Goal: Task Accomplishment & Management: Use online tool/utility

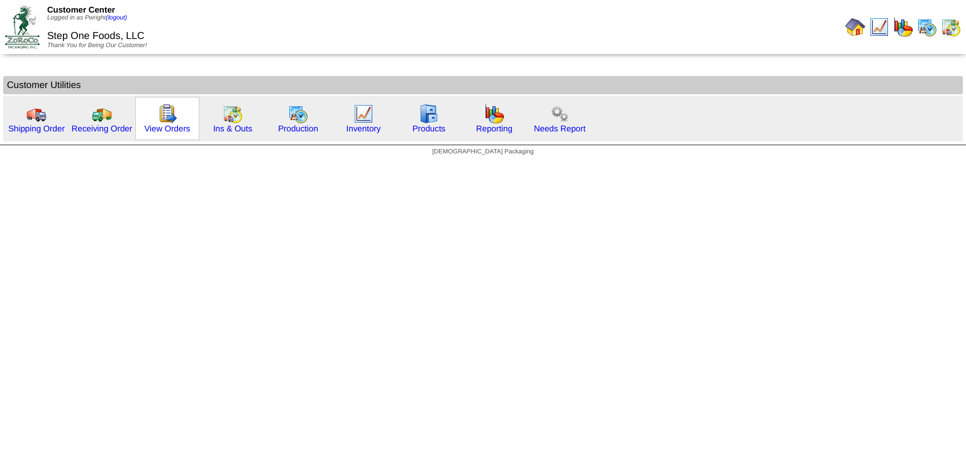
click at [167, 112] on img at bounding box center [167, 114] width 20 height 20
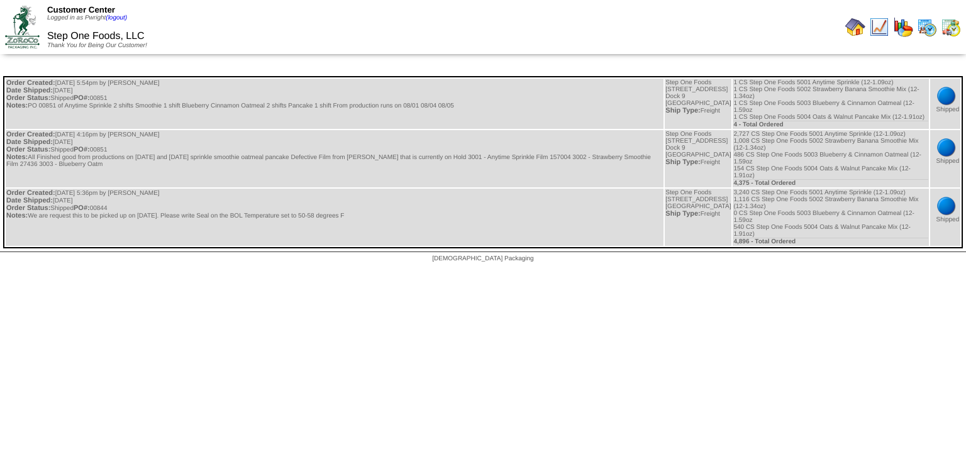
click at [862, 25] on img at bounding box center [855, 27] width 20 height 20
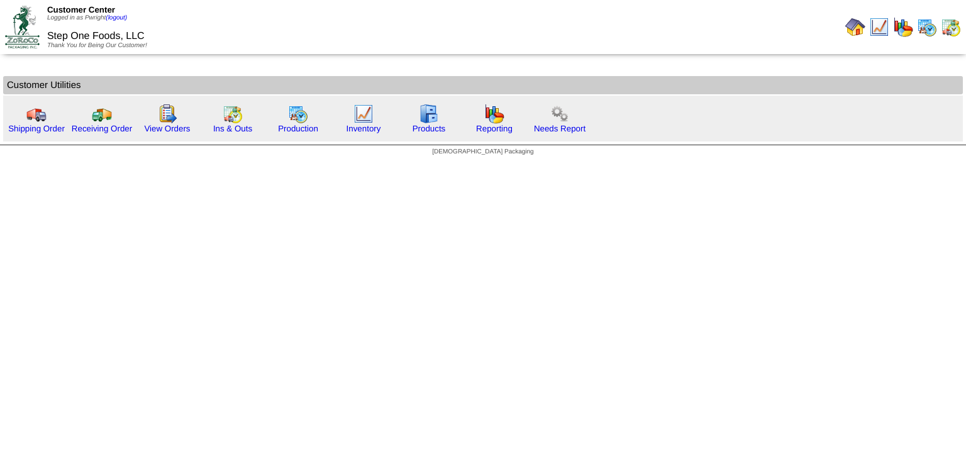
click at [923, 21] on img at bounding box center [927, 27] width 20 height 20
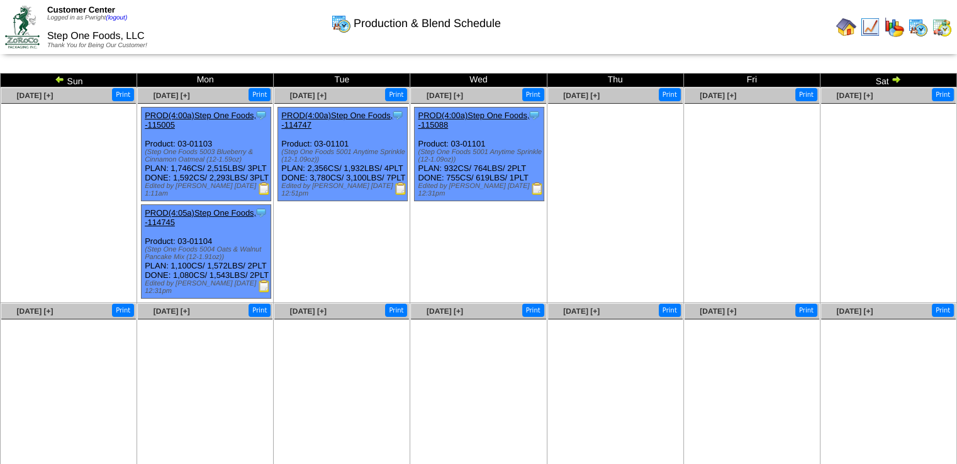
click at [893, 78] on img at bounding box center [896, 79] width 10 height 10
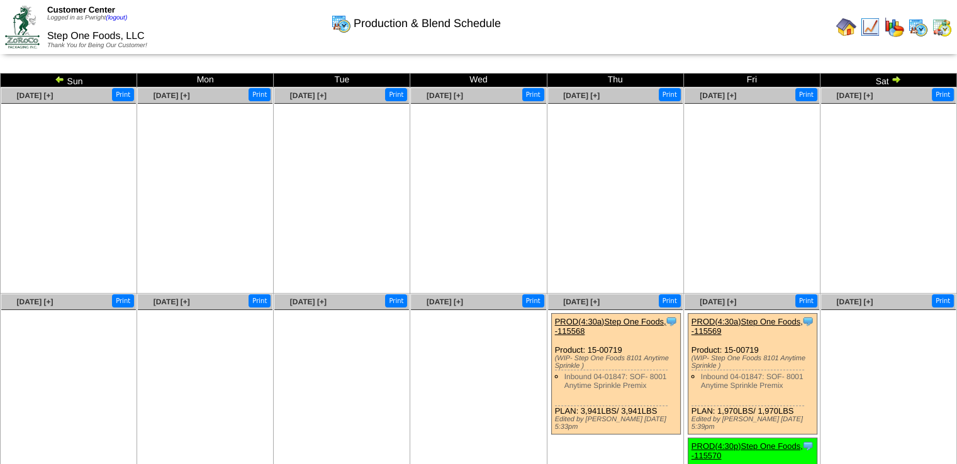
click at [60, 76] on img at bounding box center [60, 79] width 10 height 10
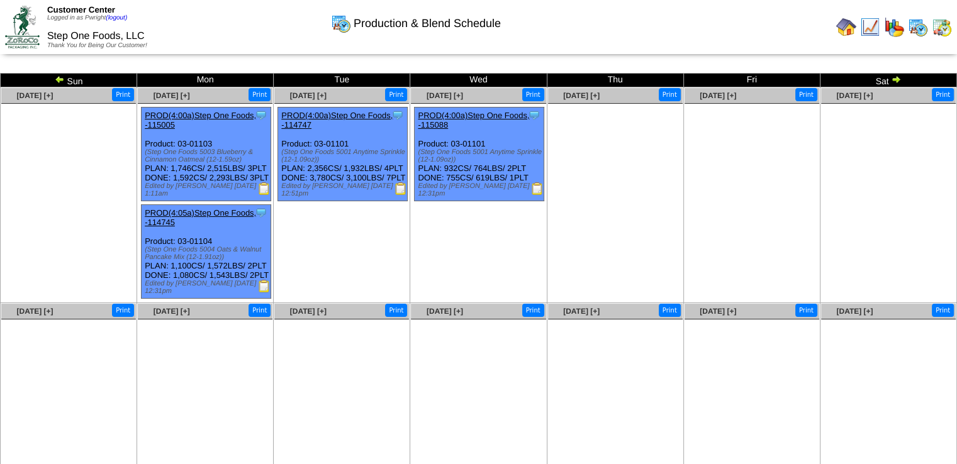
click at [56, 79] on img at bounding box center [60, 79] width 10 height 10
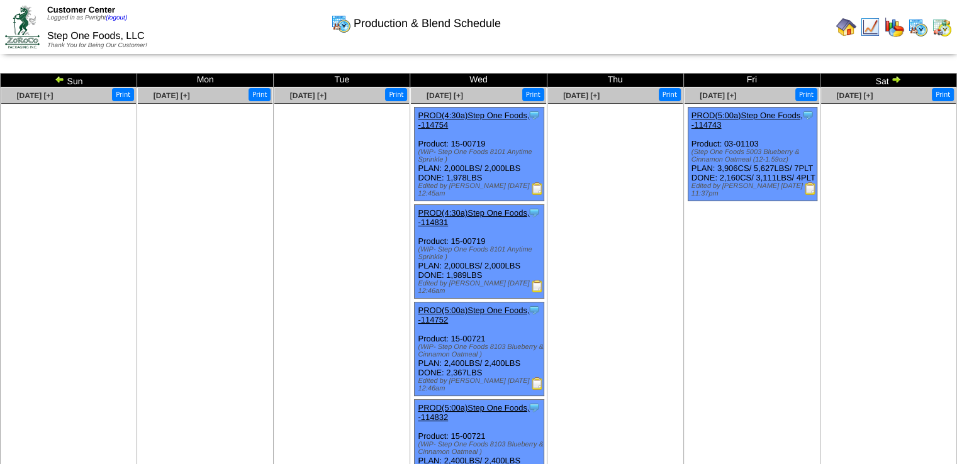
drag, startPoint x: 0, startPoint y: 0, endPoint x: 57, endPoint y: 79, distance: 97.8
click at [57, 79] on img at bounding box center [60, 79] width 10 height 10
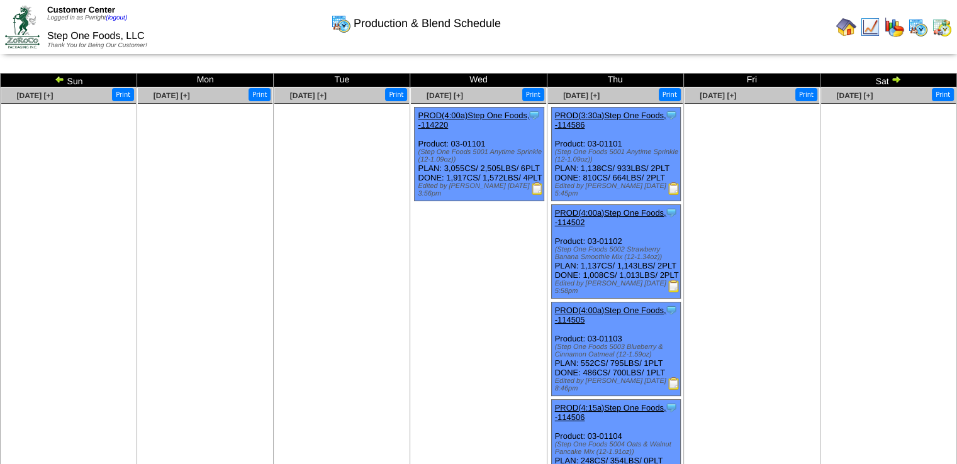
click at [57, 79] on img at bounding box center [60, 79] width 10 height 10
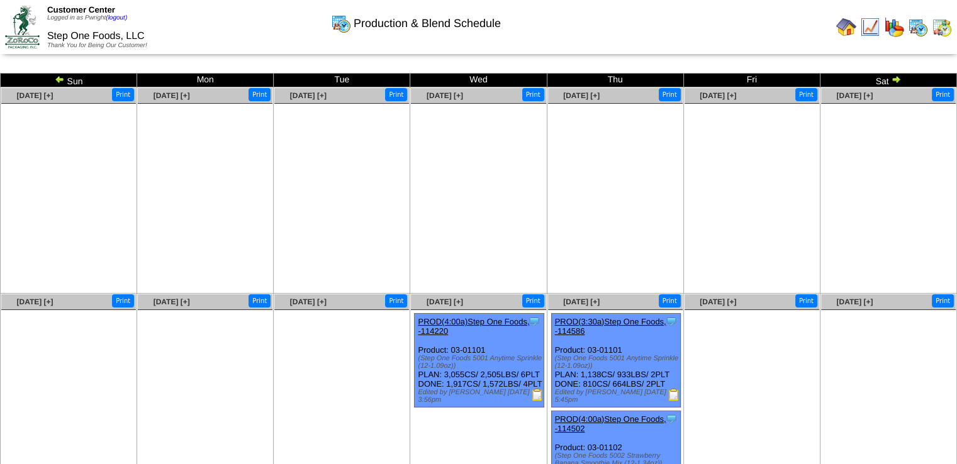
click at [57, 79] on img at bounding box center [60, 79] width 10 height 10
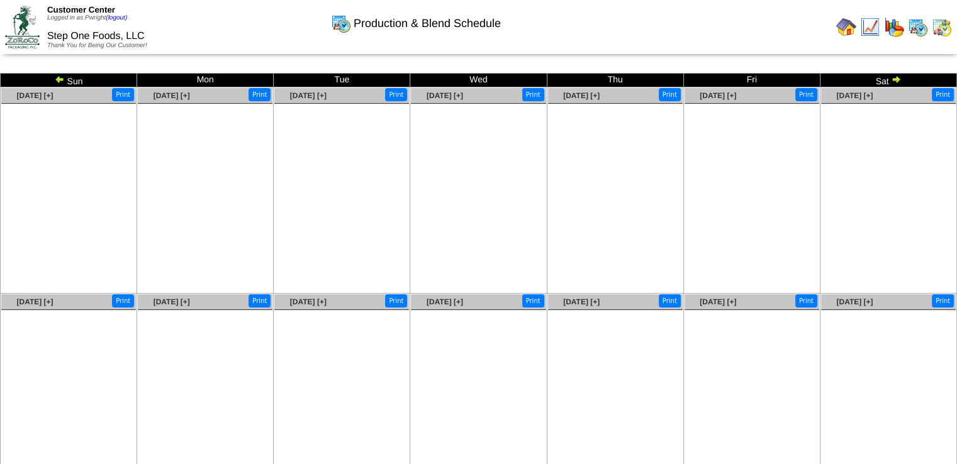
click at [57, 79] on img at bounding box center [60, 79] width 10 height 10
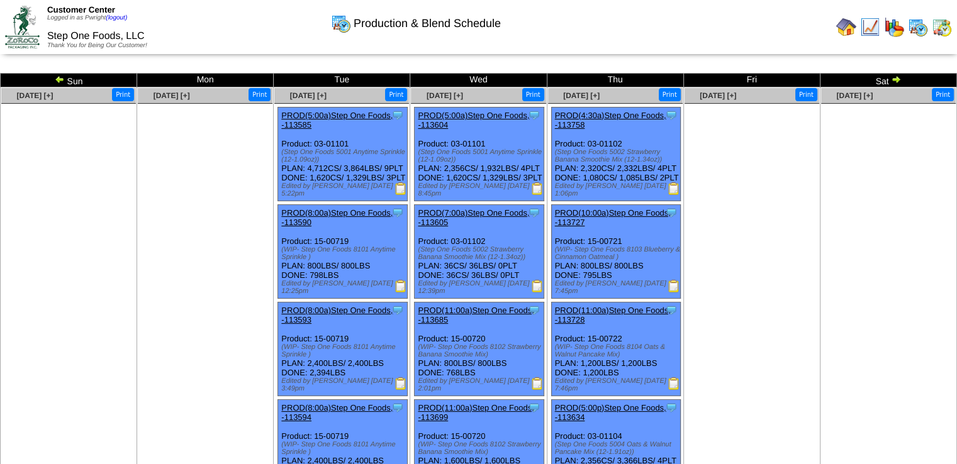
click at [892, 80] on img at bounding box center [896, 79] width 10 height 10
click at [901, 80] on img at bounding box center [896, 79] width 10 height 10
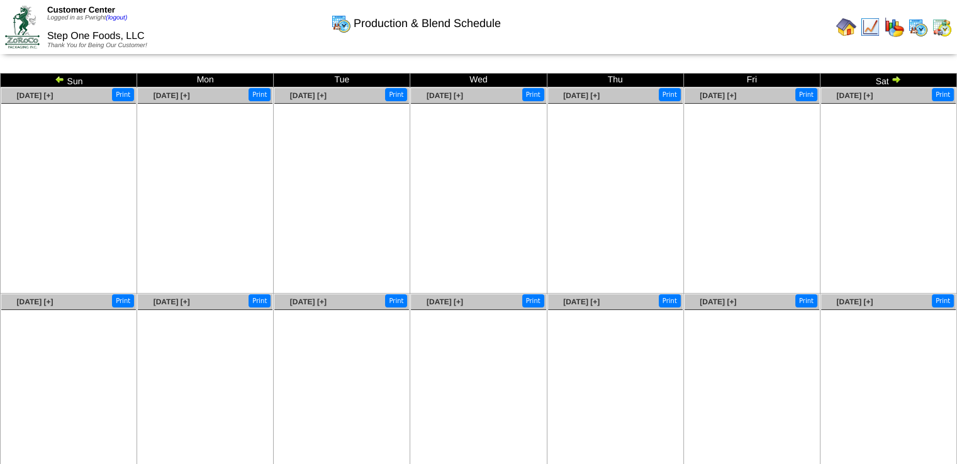
click at [898, 75] on img at bounding box center [896, 79] width 10 height 10
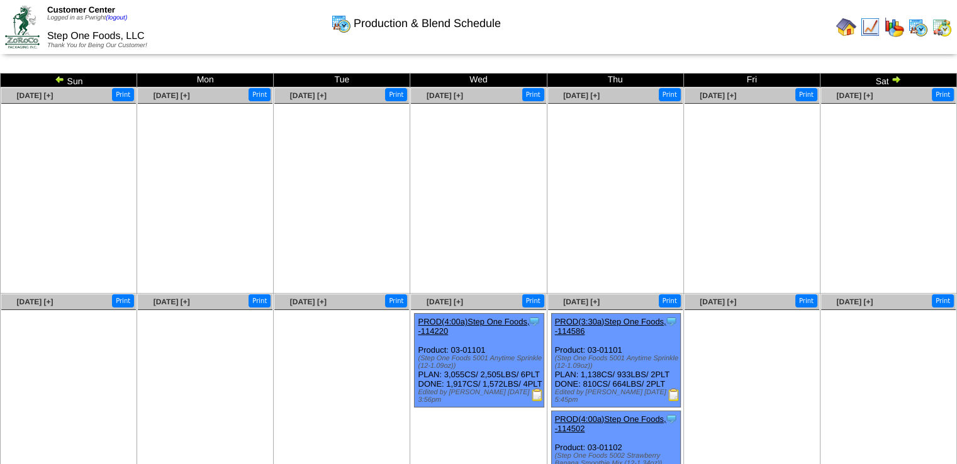
click at [897, 75] on img at bounding box center [896, 79] width 10 height 10
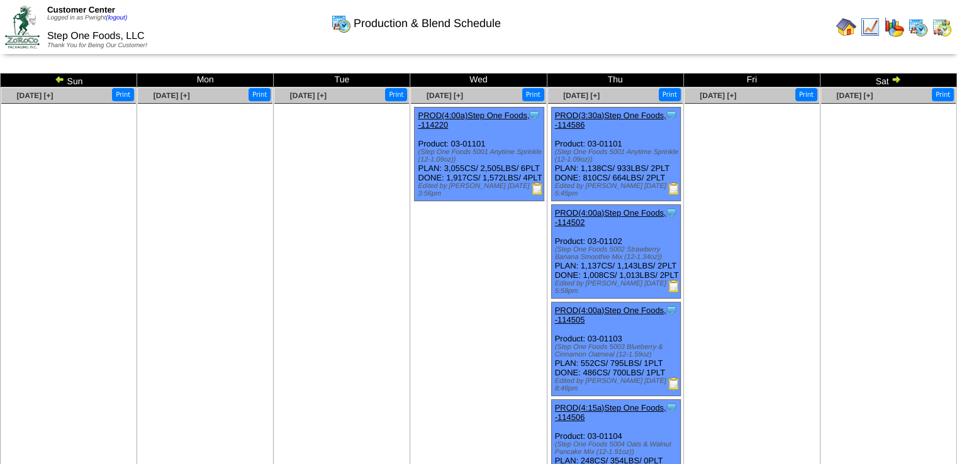
click at [893, 76] on img at bounding box center [896, 79] width 10 height 10
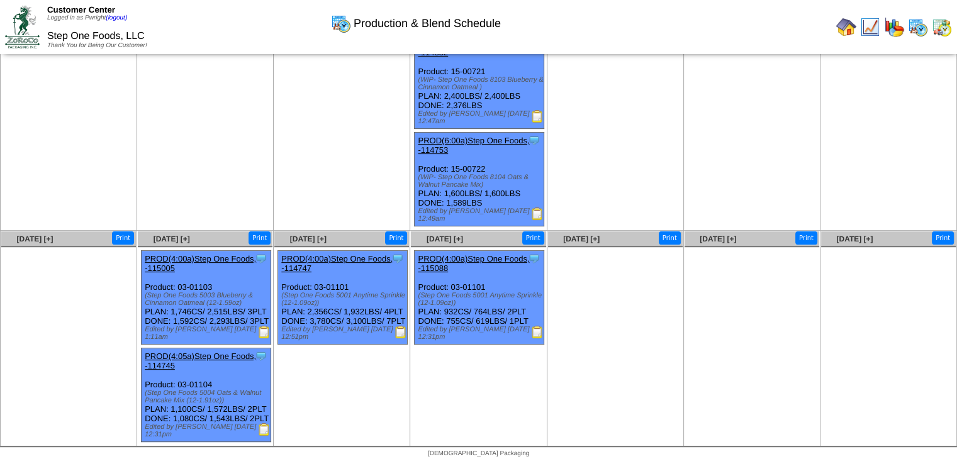
scroll to position [389, 0]
click at [401, 326] on img at bounding box center [400, 332] width 13 height 13
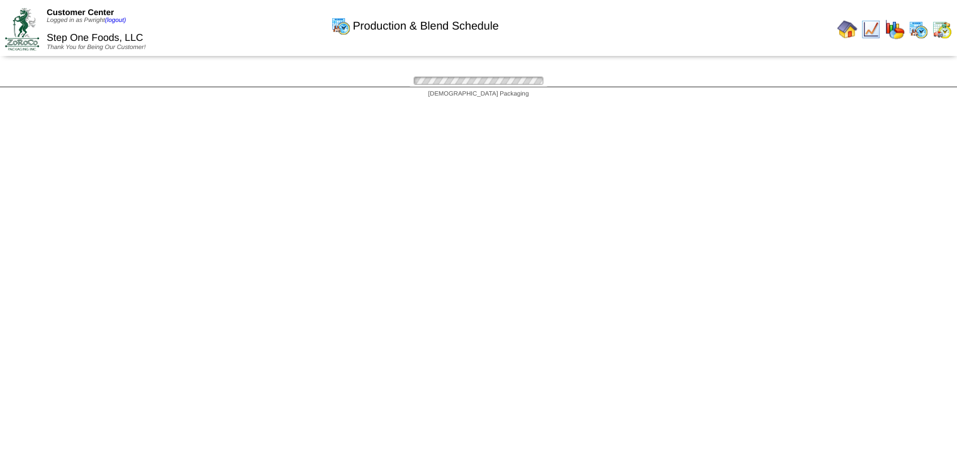
scroll to position [389, 0]
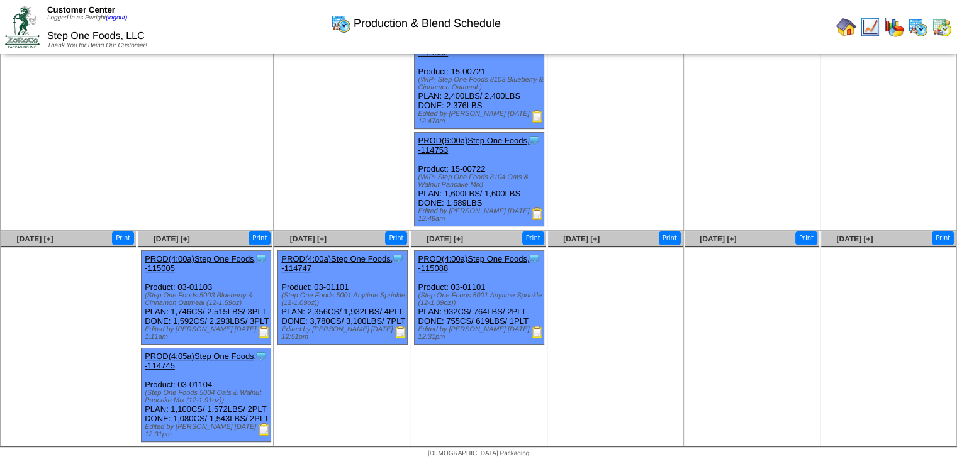
click at [540, 326] on img at bounding box center [537, 332] width 13 height 13
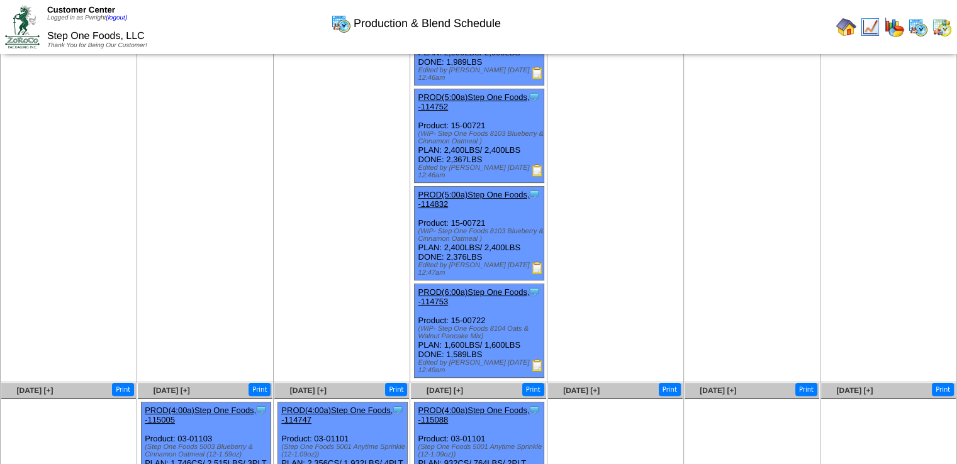
scroll to position [377, 0]
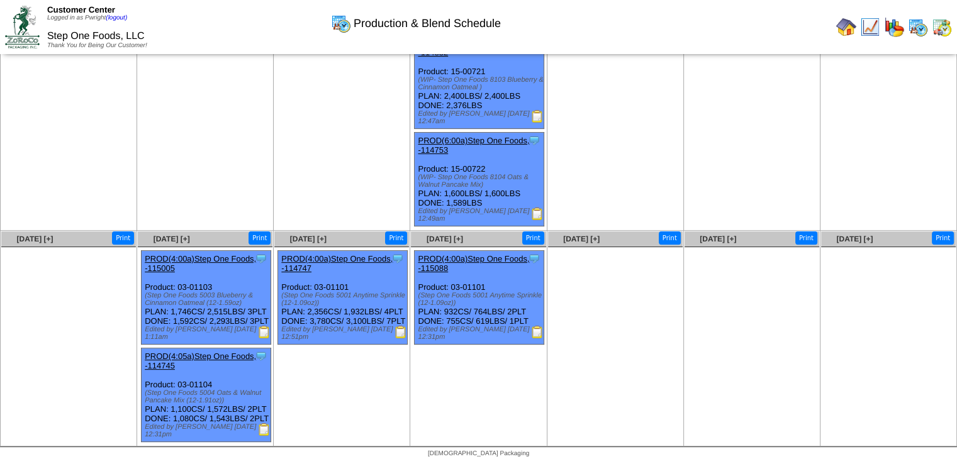
click at [262, 436] on img at bounding box center [264, 429] width 13 height 13
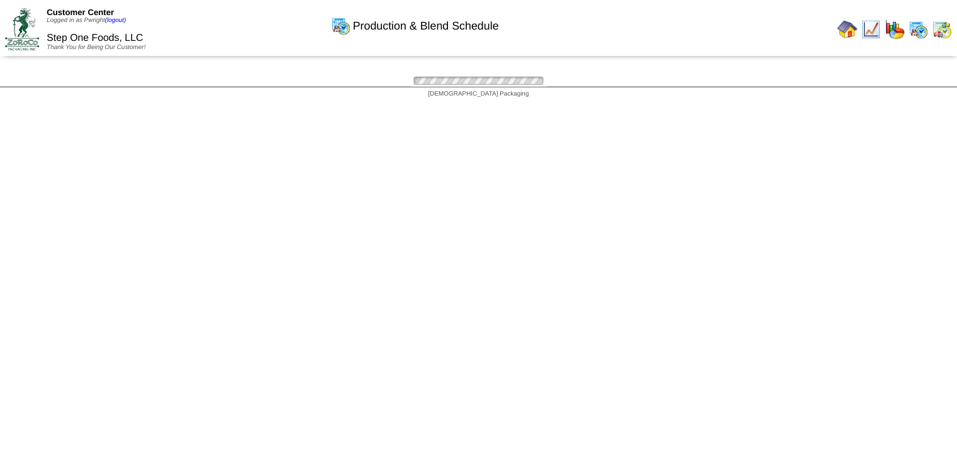
scroll to position [377, 0]
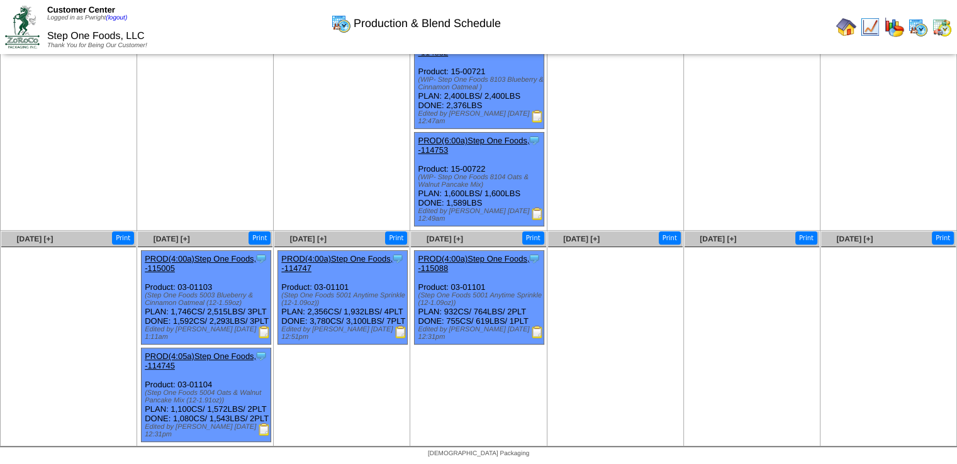
click at [535, 326] on img at bounding box center [537, 332] width 13 height 13
click at [403, 326] on img at bounding box center [400, 332] width 13 height 13
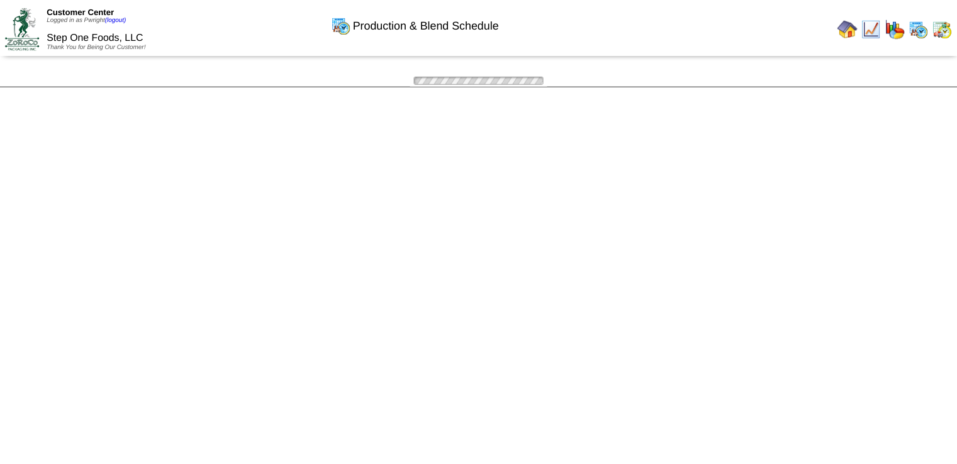
scroll to position [389, 0]
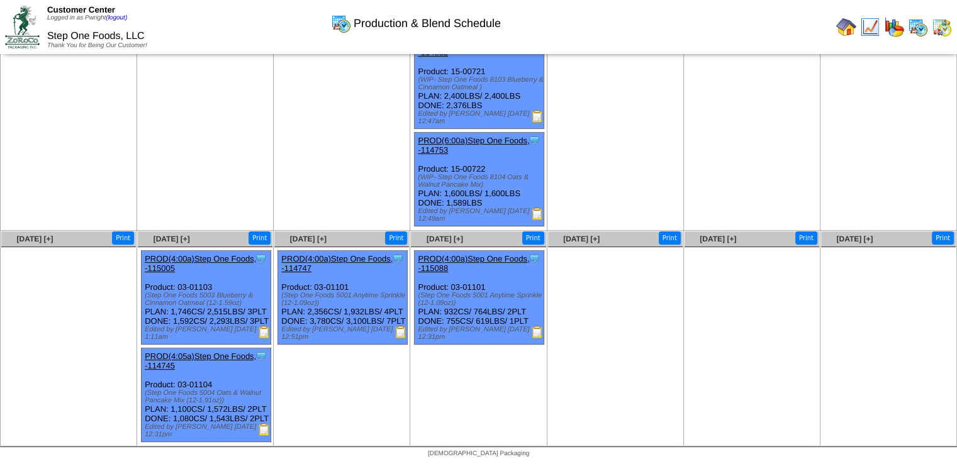
click at [264, 326] on img at bounding box center [264, 332] width 13 height 13
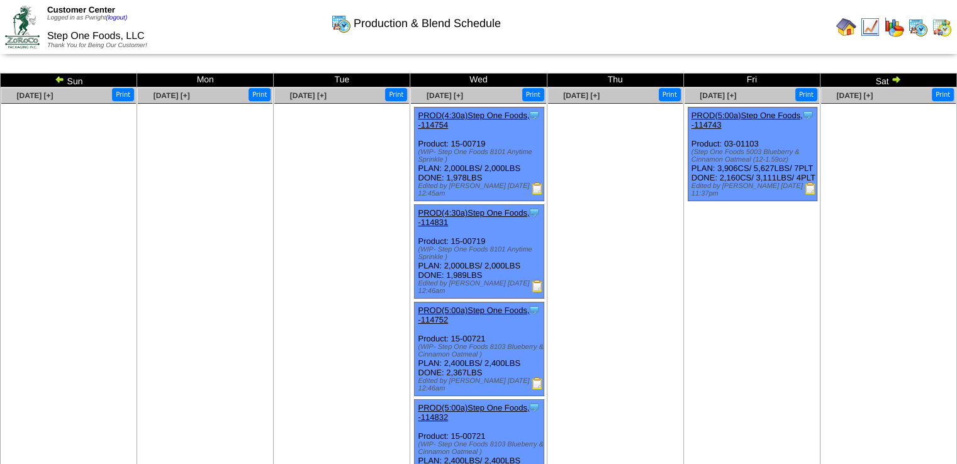
click at [809, 195] on img at bounding box center [810, 188] width 13 height 13
click at [58, 79] on img at bounding box center [60, 79] width 10 height 10
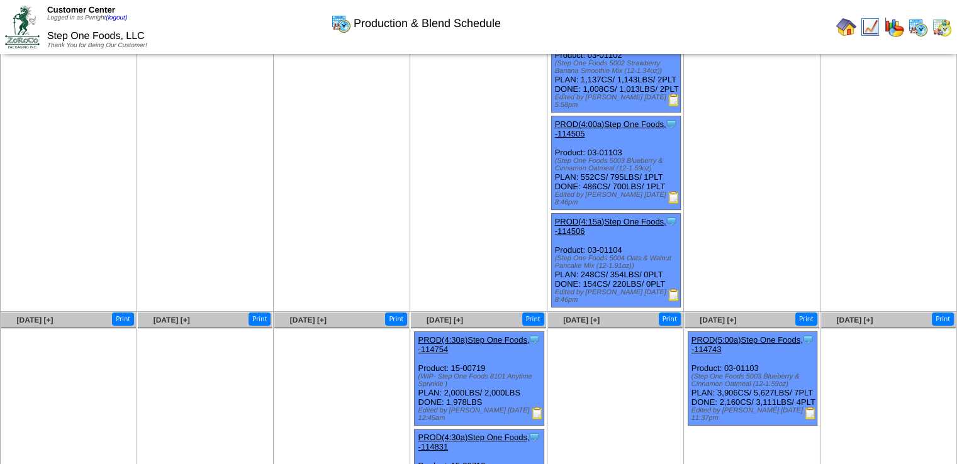
scroll to position [189, 0]
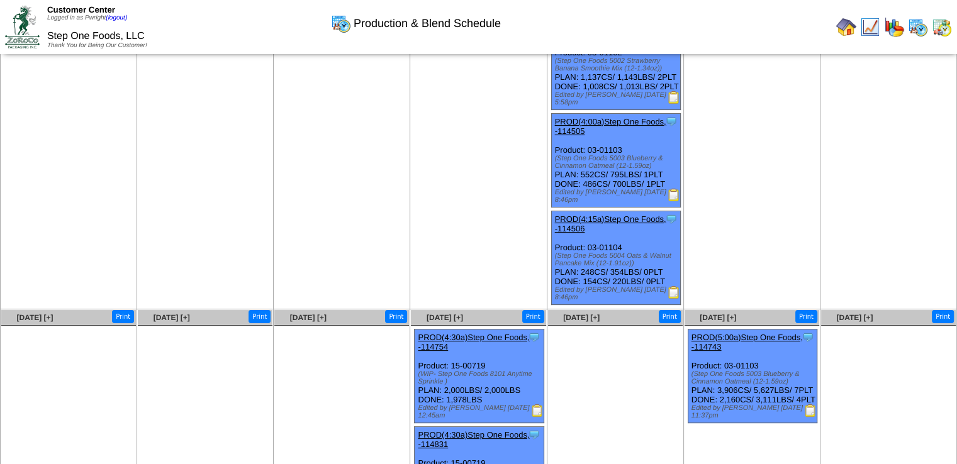
click at [672, 299] on img at bounding box center [673, 292] width 13 height 13
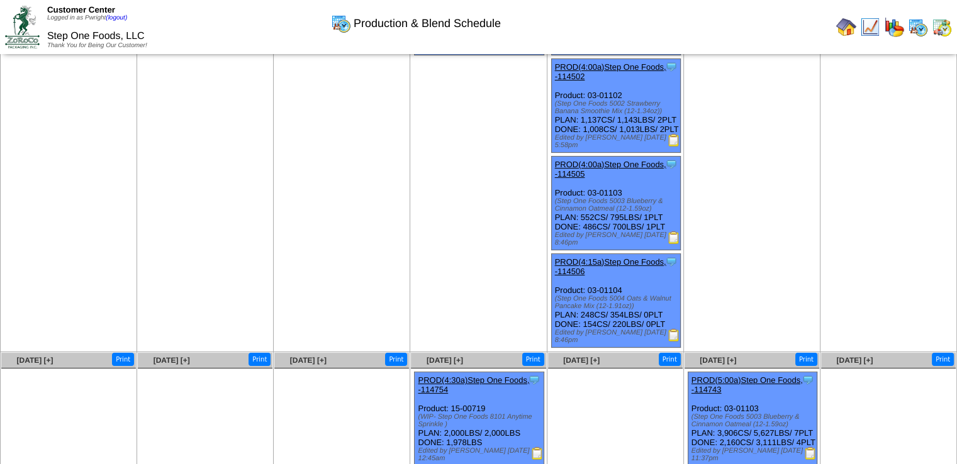
scroll to position [126, 0]
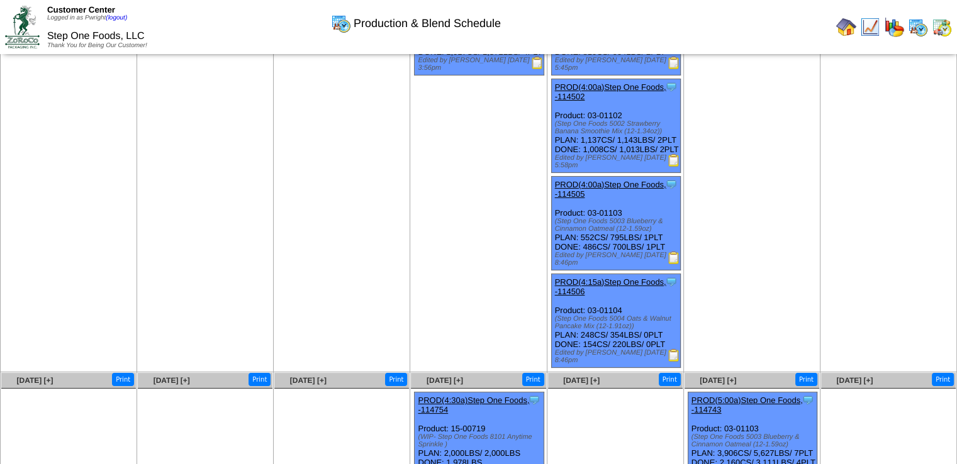
click at [672, 264] on img at bounding box center [673, 258] width 13 height 13
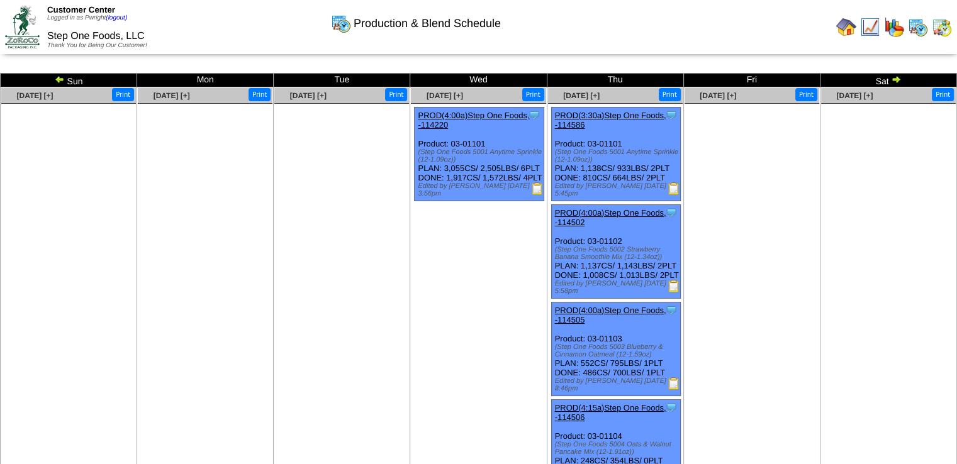
click at [674, 292] on img at bounding box center [673, 286] width 13 height 13
click at [676, 187] on img at bounding box center [673, 188] width 13 height 13
click at [540, 195] on img at bounding box center [537, 188] width 13 height 13
click at [61, 75] on img at bounding box center [60, 79] width 10 height 10
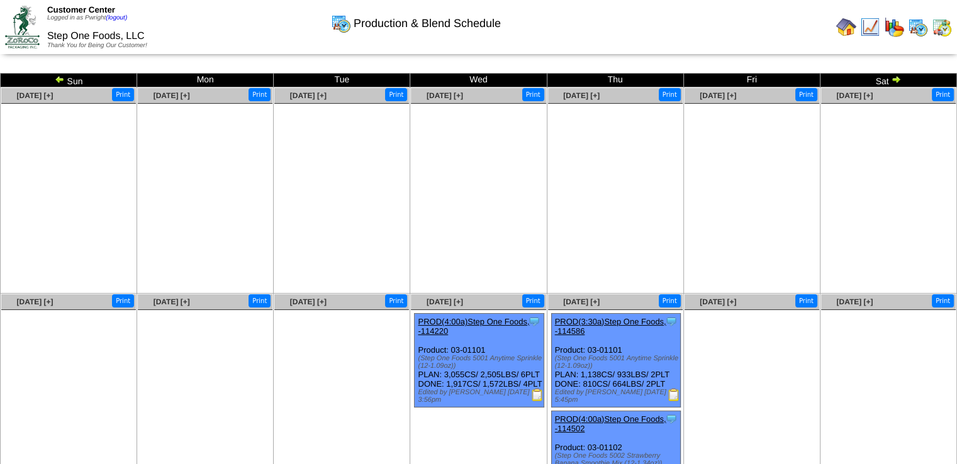
click at [57, 79] on img at bounding box center [60, 79] width 10 height 10
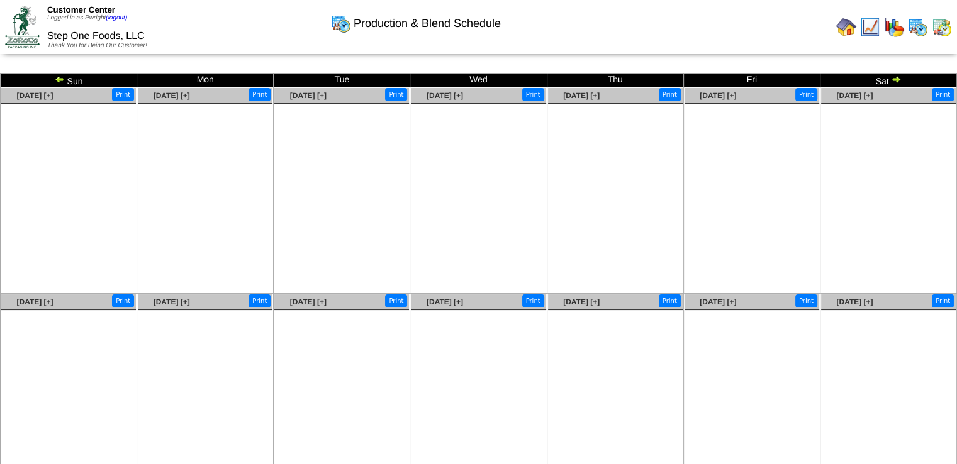
click at [58, 79] on img at bounding box center [60, 79] width 10 height 10
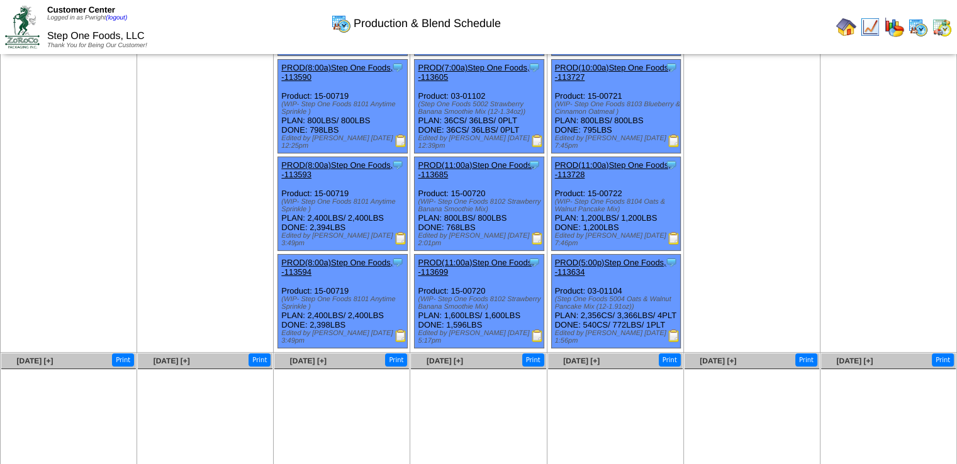
scroll to position [126, 0]
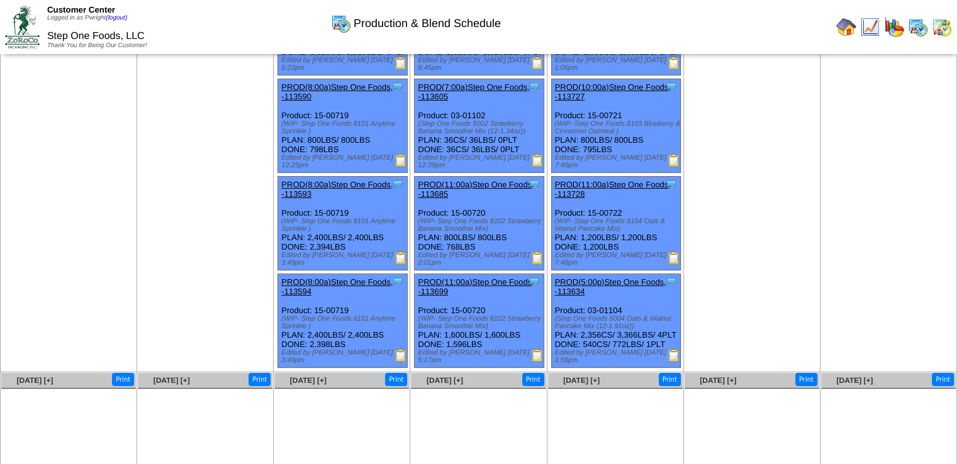
click at [672, 362] on img at bounding box center [673, 355] width 13 height 13
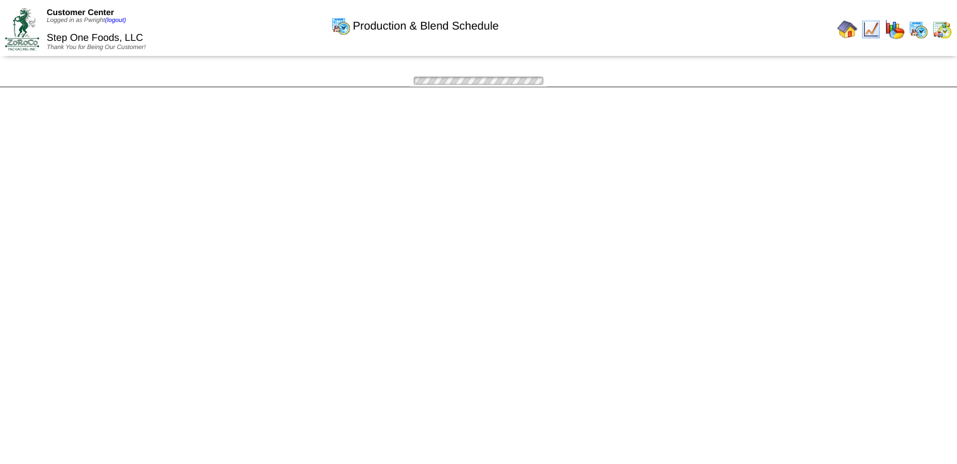
scroll to position [126, 0]
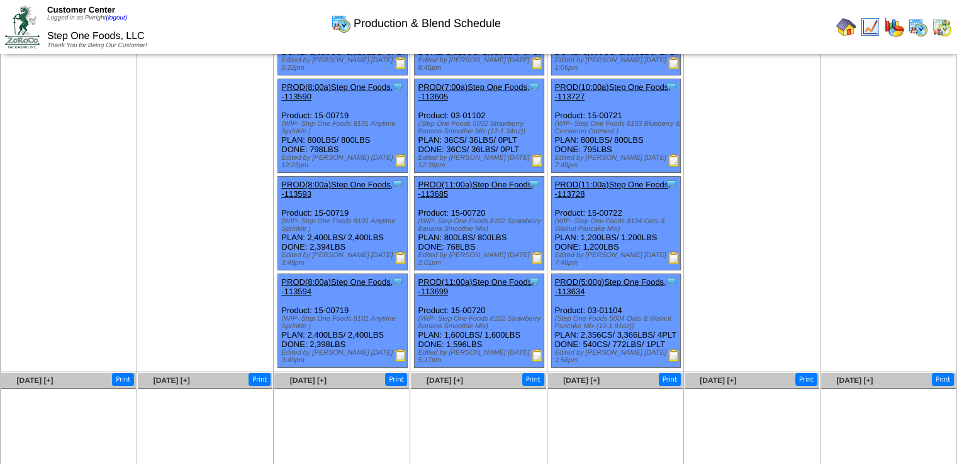
click at [673, 264] on img at bounding box center [673, 258] width 13 height 13
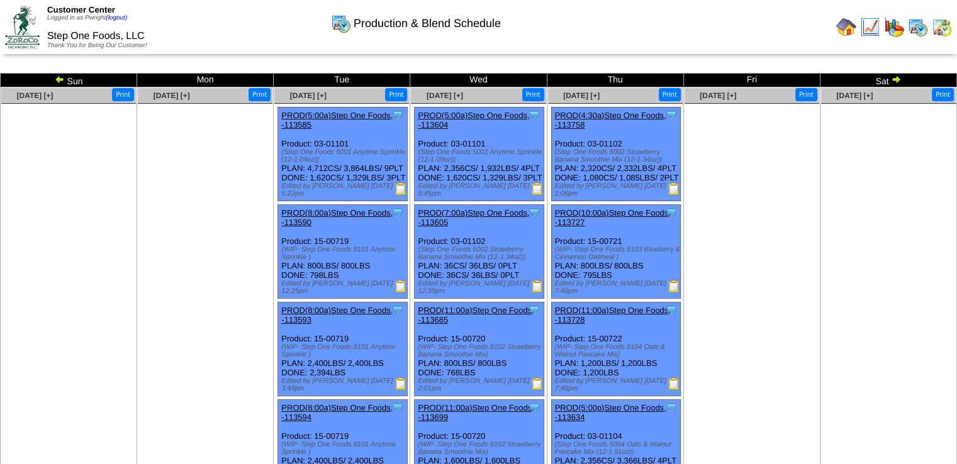
click at [674, 195] on img at bounding box center [673, 188] width 13 height 13
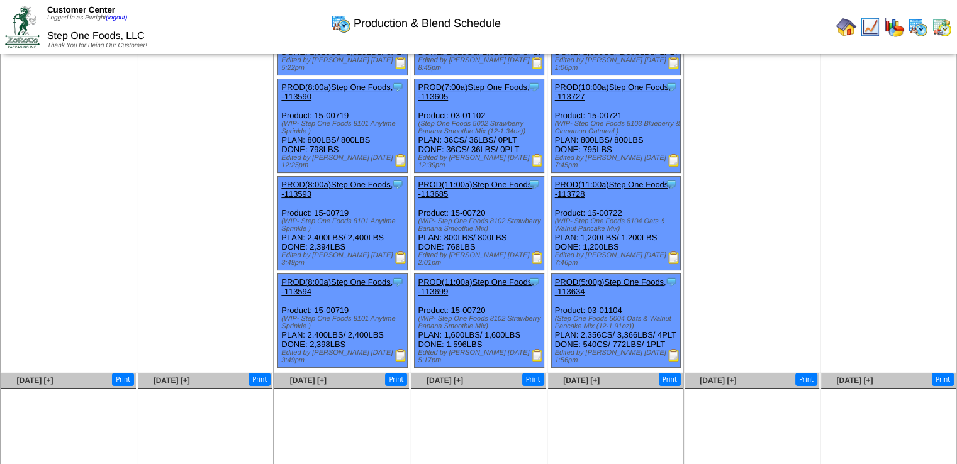
scroll to position [63, 0]
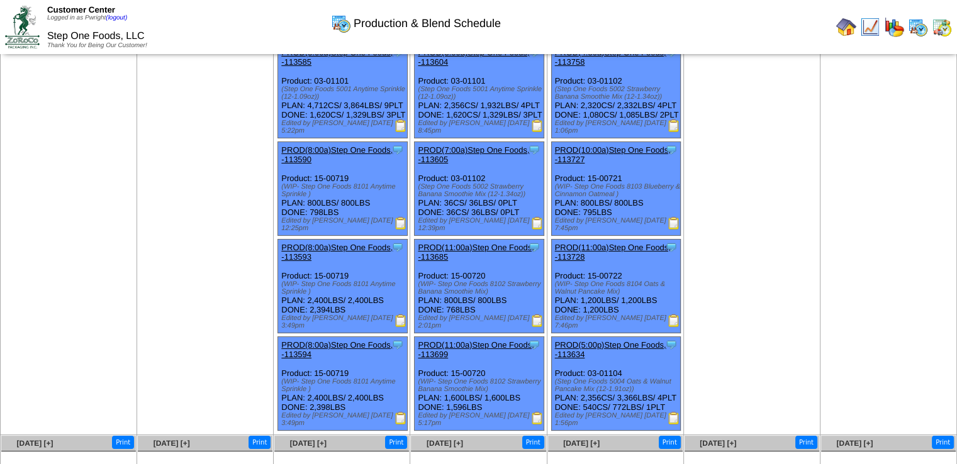
click at [535, 230] on img at bounding box center [537, 223] width 13 height 13
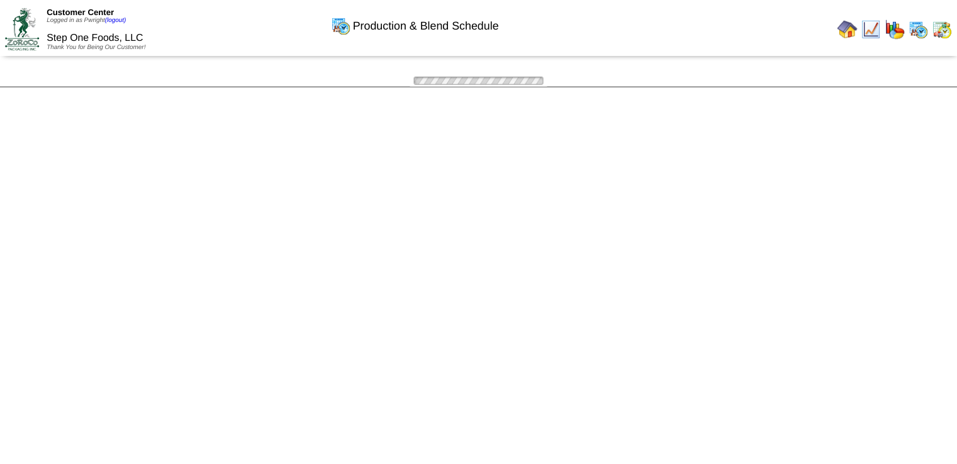
scroll to position [63, 0]
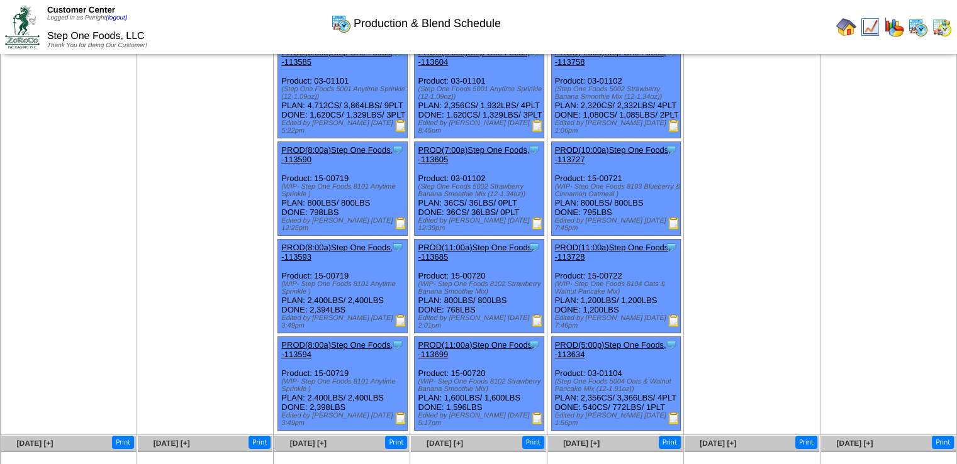
click at [538, 132] on img at bounding box center [537, 126] width 13 height 13
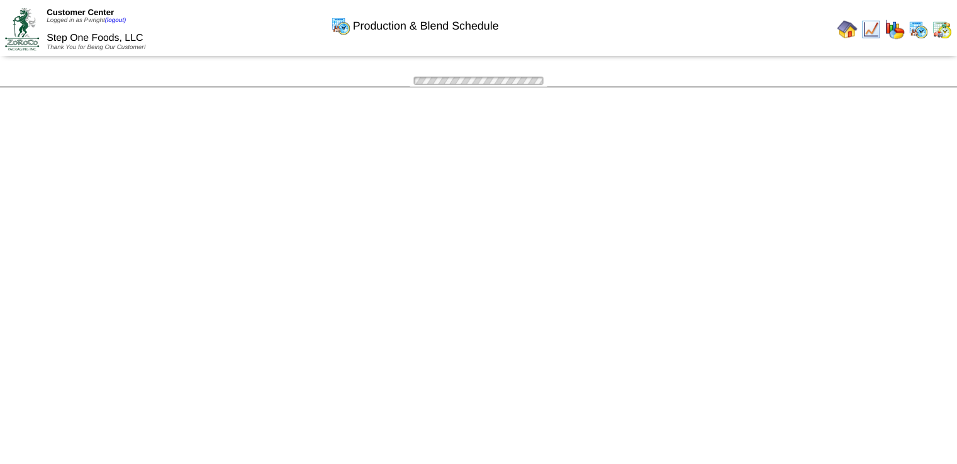
scroll to position [63, 0]
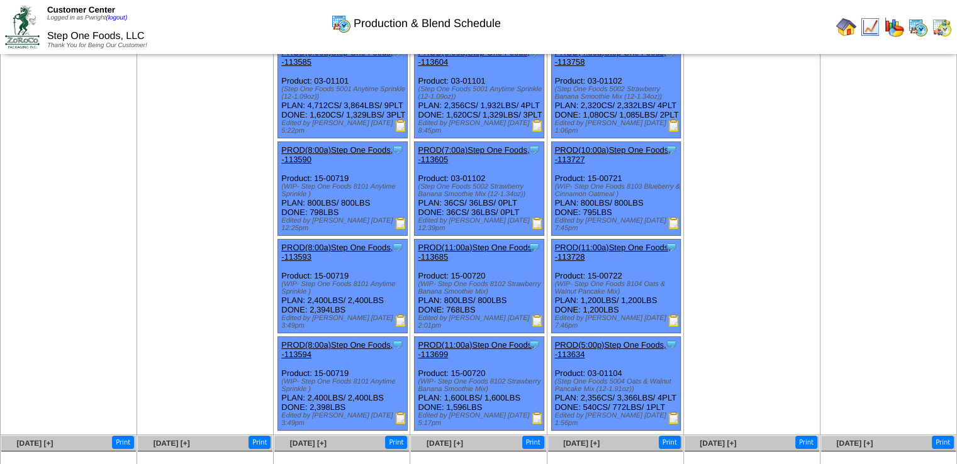
click at [399, 132] on img at bounding box center [400, 126] width 13 height 13
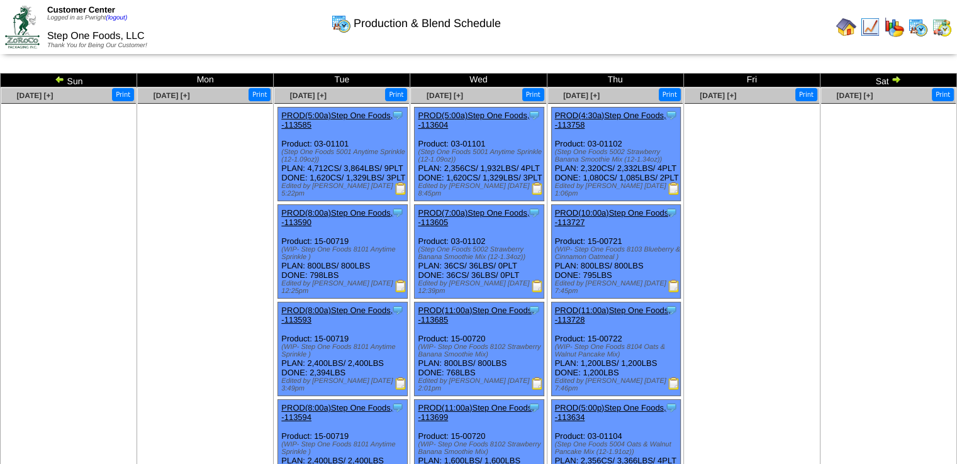
click at [895, 77] on img at bounding box center [896, 79] width 10 height 10
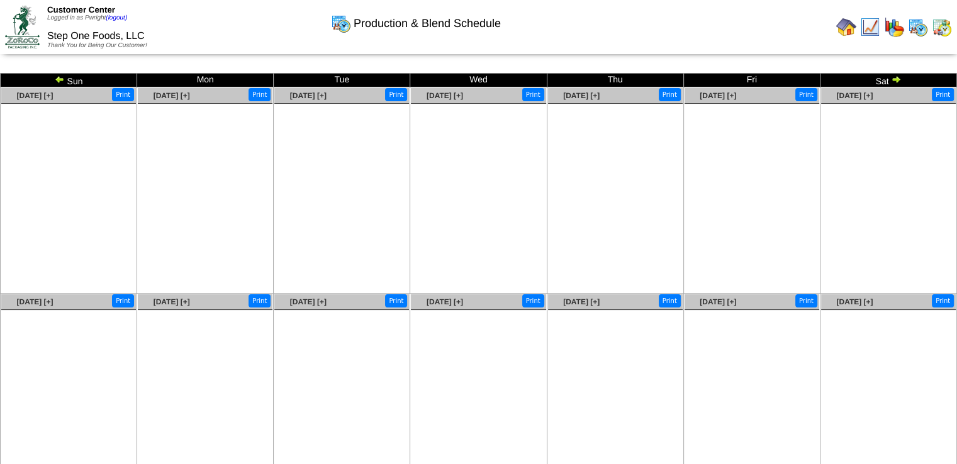
click at [892, 75] on img at bounding box center [896, 79] width 10 height 10
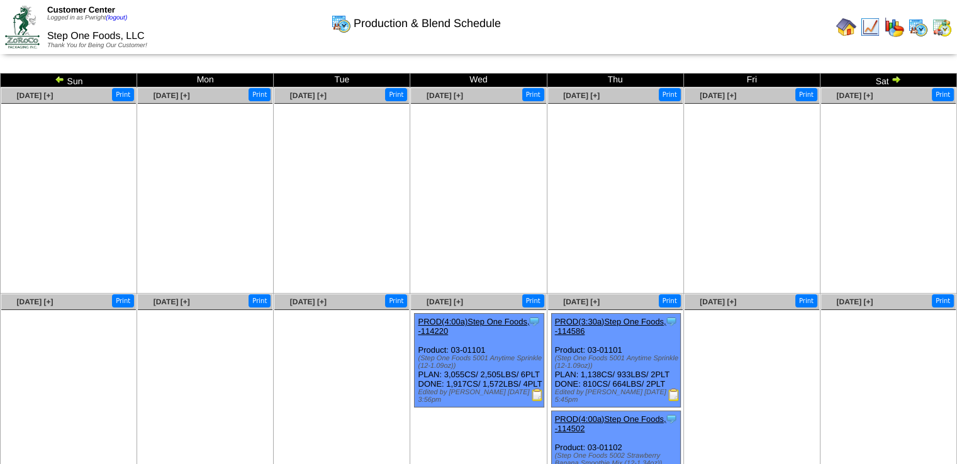
click at [896, 80] on img at bounding box center [896, 79] width 10 height 10
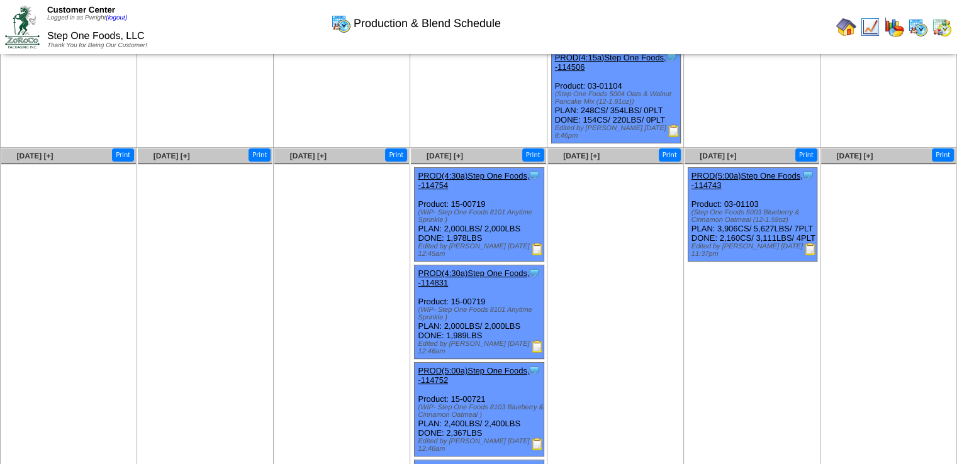
scroll to position [372, 0]
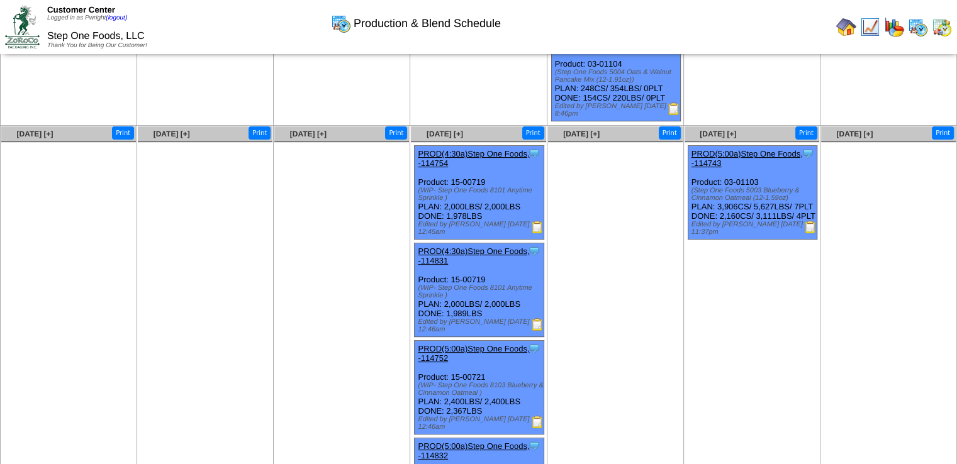
click at [831, 255] on ul at bounding box center [888, 236] width 135 height 189
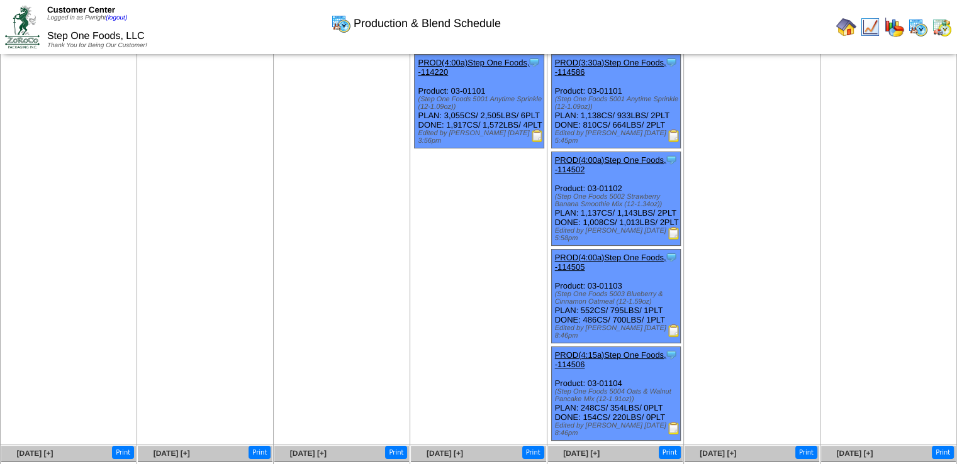
scroll to position [0, 0]
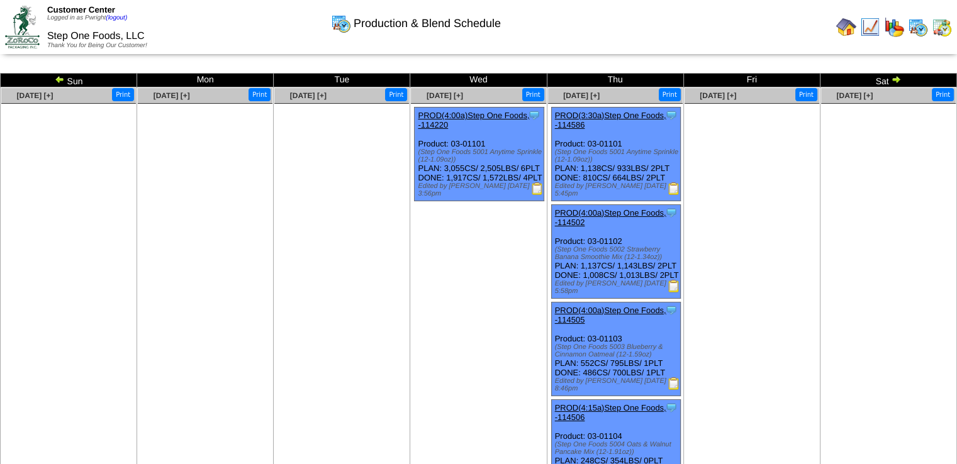
click at [893, 77] on img at bounding box center [896, 79] width 10 height 10
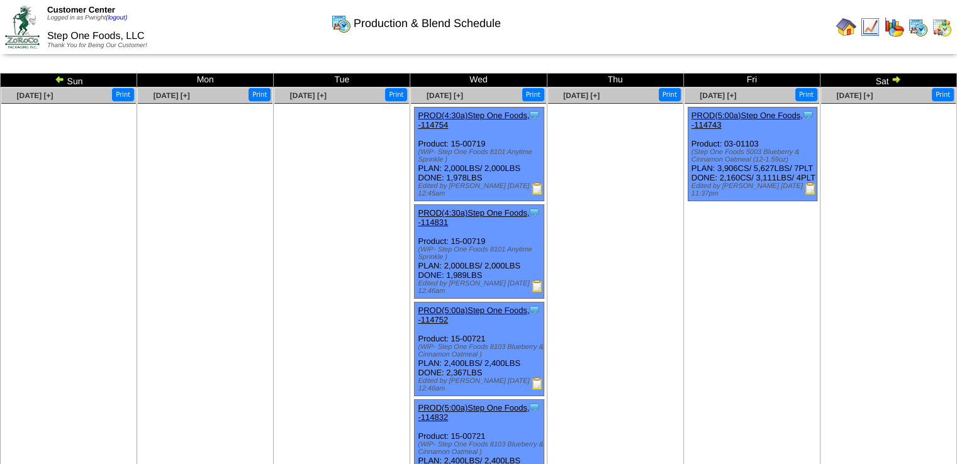
click at [843, 25] on img at bounding box center [846, 27] width 20 height 20
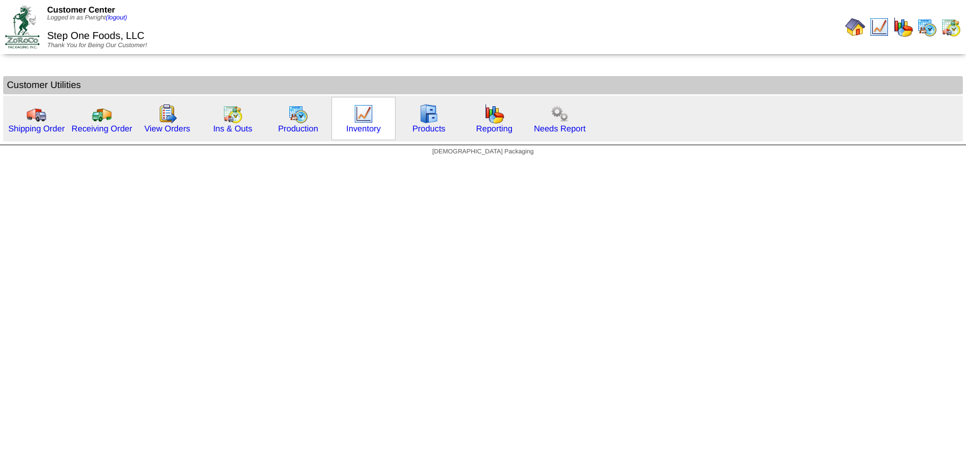
click at [342, 117] on div "Inventory" at bounding box center [363, 118] width 64 height 43
click at [363, 117] on img at bounding box center [363, 114] width 20 height 20
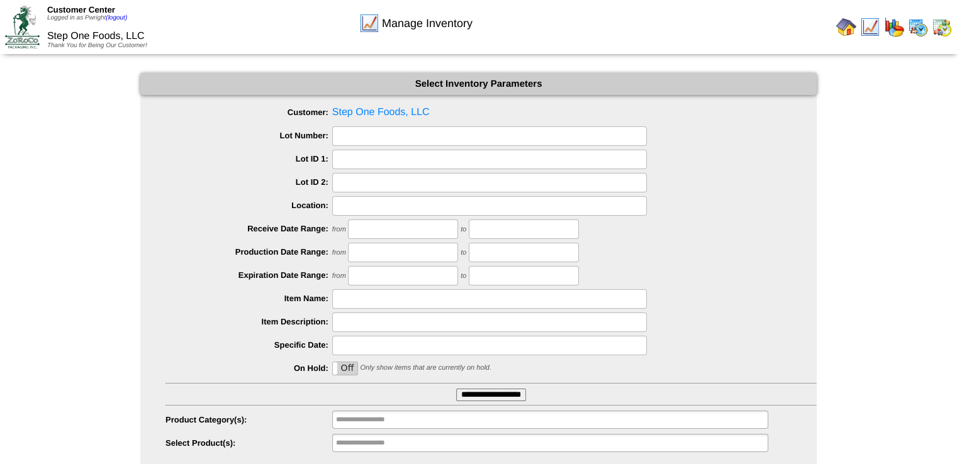
click at [464, 396] on input "**********" at bounding box center [491, 395] width 70 height 13
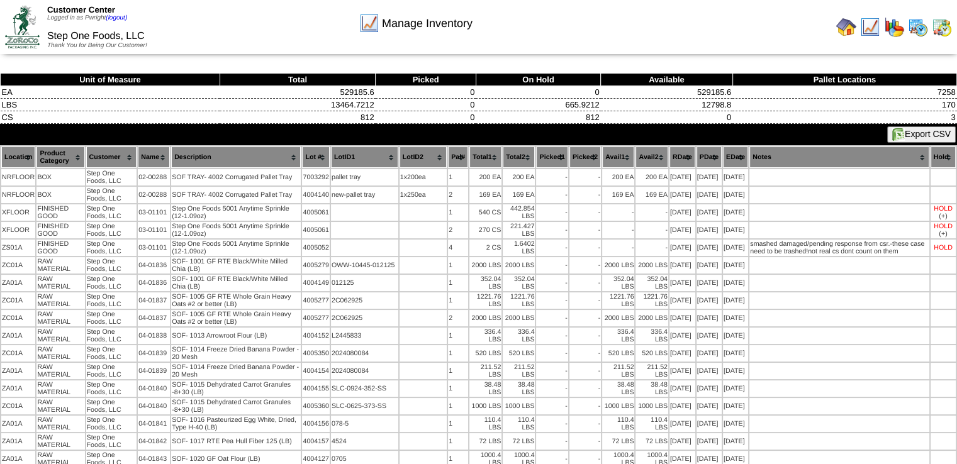
click at [916, 29] on img at bounding box center [918, 27] width 20 height 20
click at [920, 21] on img at bounding box center [918, 27] width 20 height 20
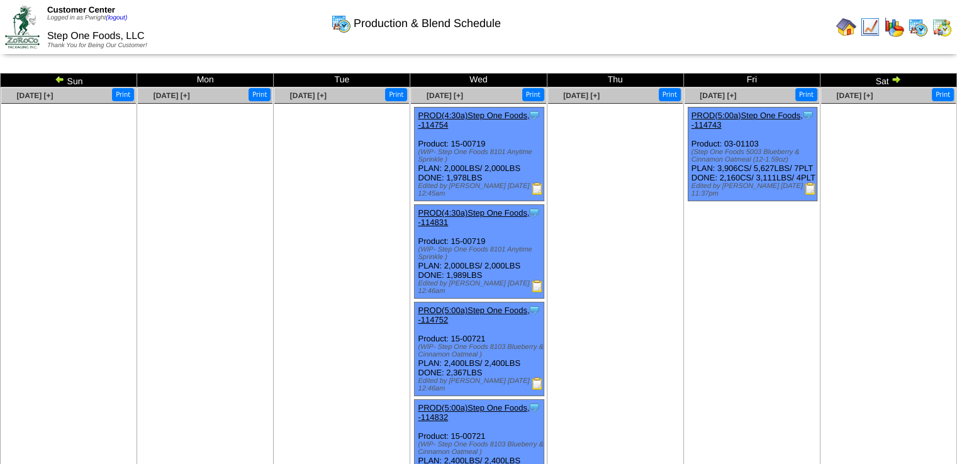
click at [810, 195] on img at bounding box center [810, 188] width 13 height 13
click at [838, 28] on img at bounding box center [846, 27] width 20 height 20
